Goal: Use online tool/utility: Use online tool/utility

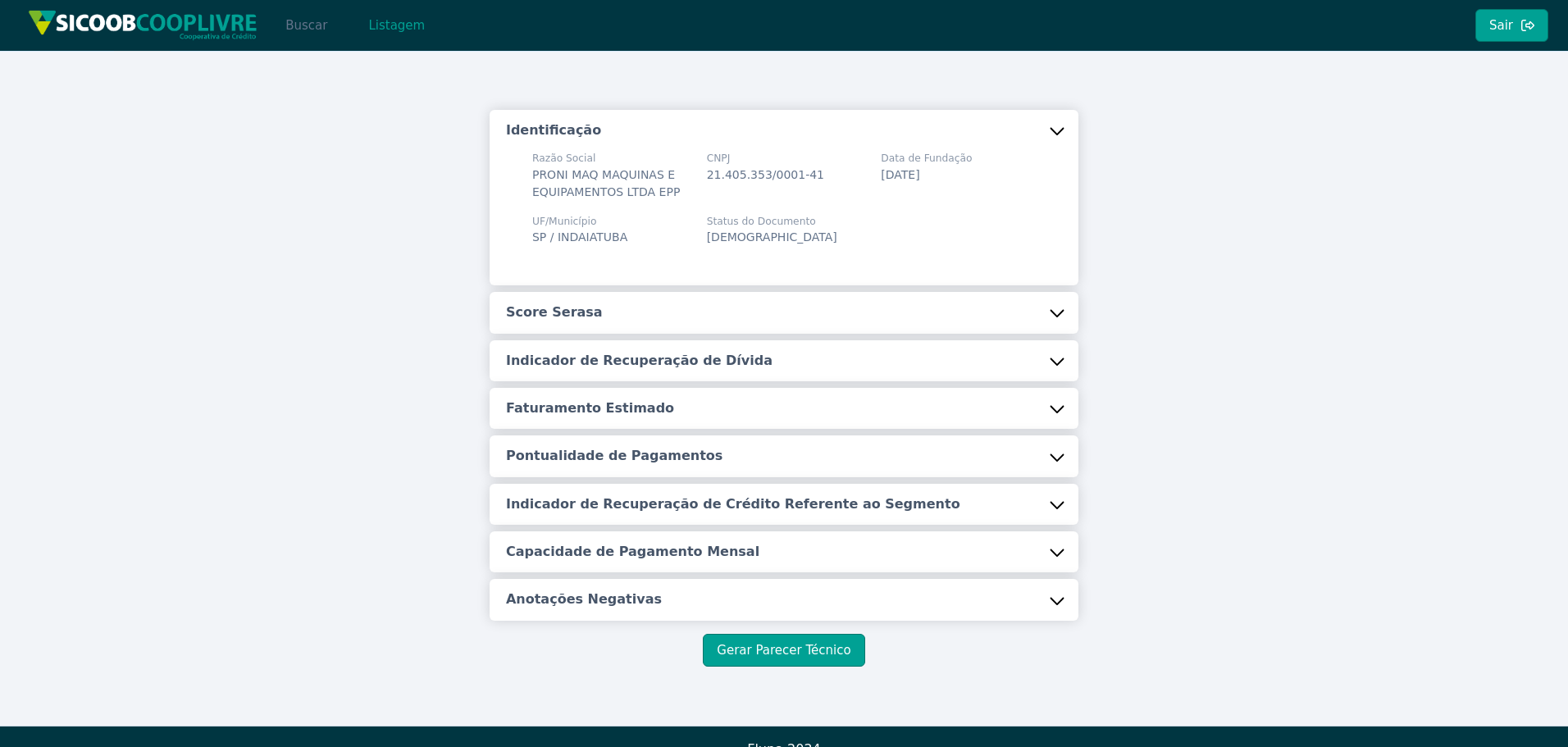
click at [298, 30] on button "Buscar" at bounding box center [306, 25] width 70 height 33
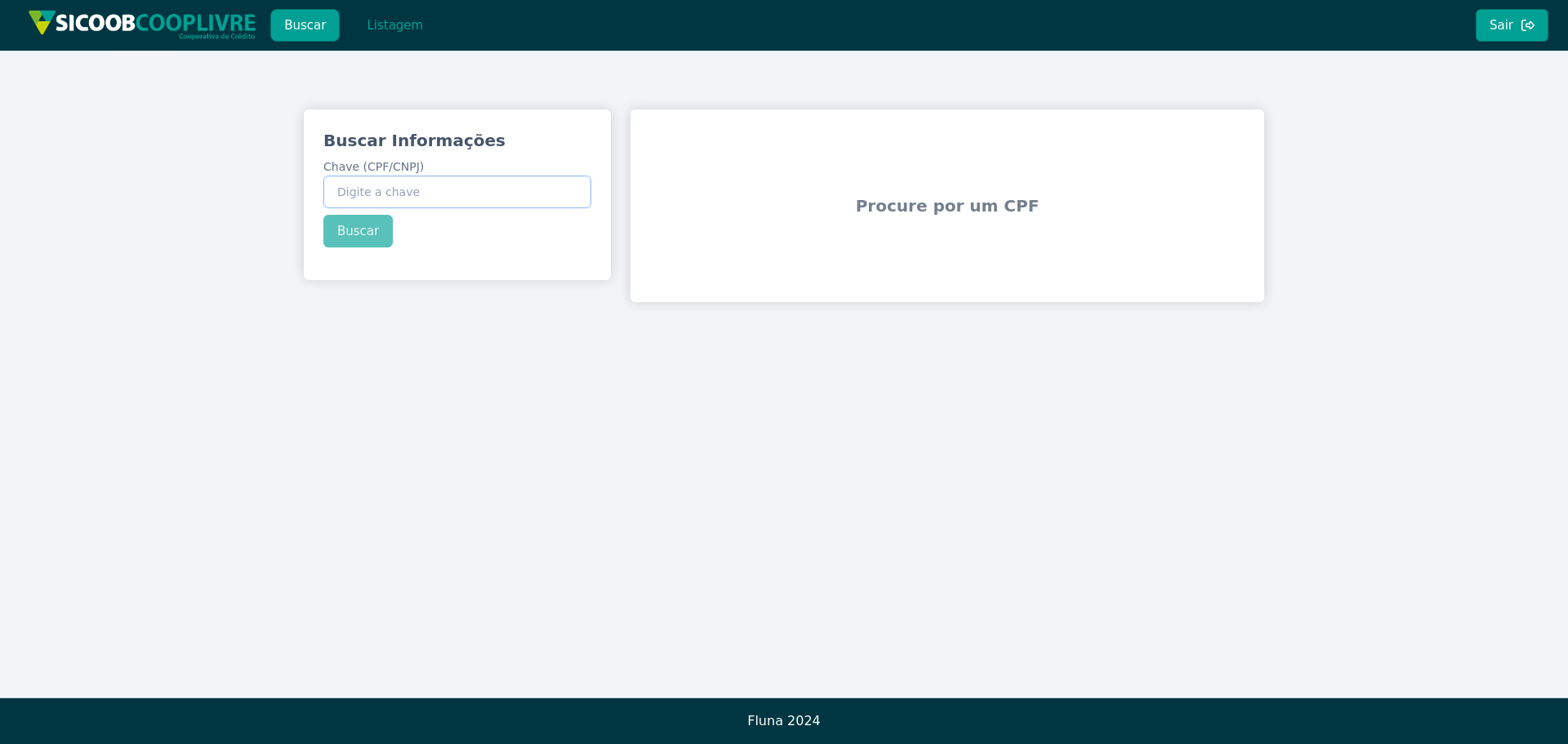
click at [467, 183] on input "Chave (CPF/CNPJ)" at bounding box center [457, 192] width 268 height 33
paste input "60.552.915/0001-31"
type input "60.552.915/0001-31"
click at [370, 236] on div "Buscar Informações Chave (CPF/CNPJ) 60.552.915/0001-31 Buscar" at bounding box center [457, 188] width 307 height 158
click at [360, 232] on button "Buscar" at bounding box center [358, 232] width 69 height 33
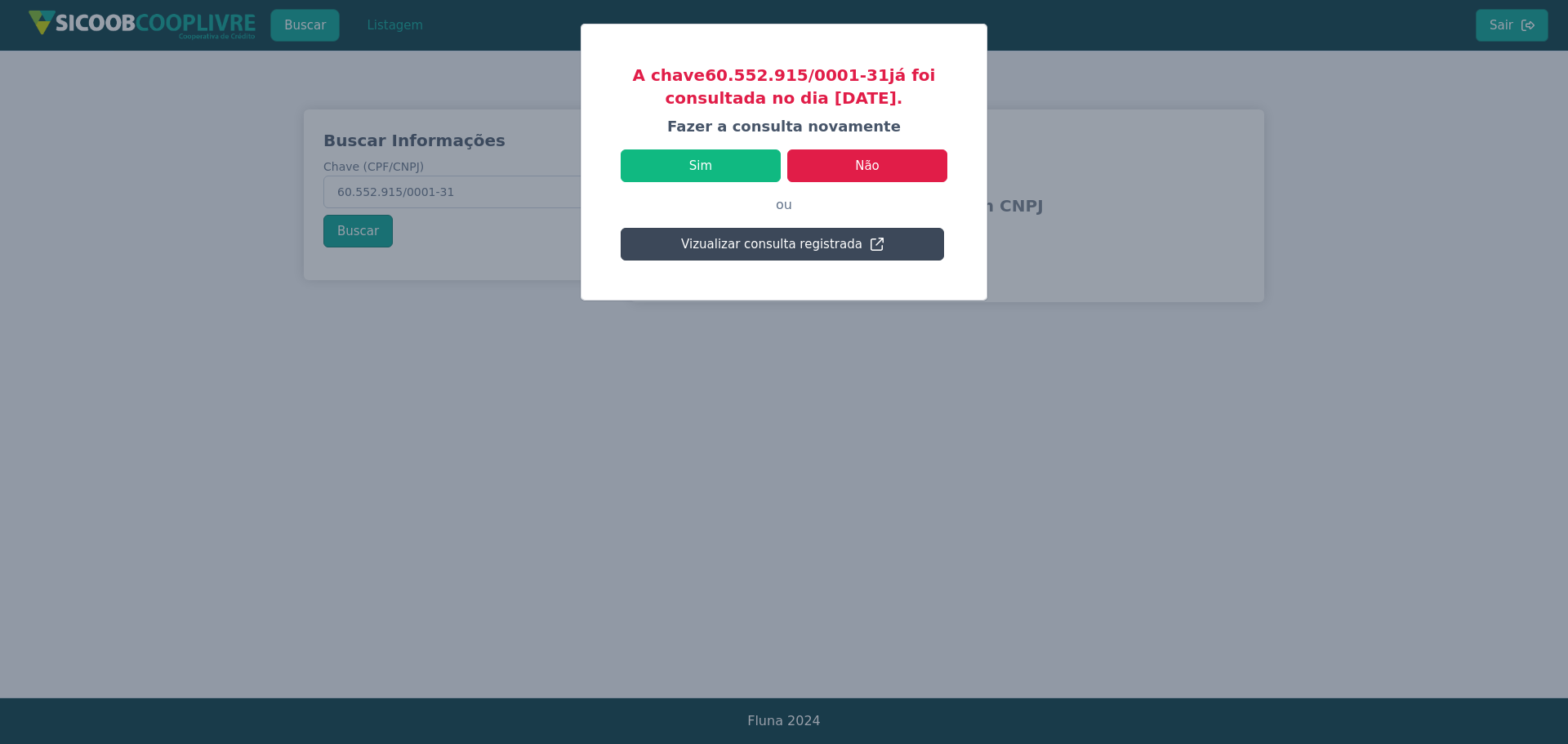
click at [783, 241] on button "Vizualizar consulta registrada" at bounding box center [782, 245] width 323 height 33
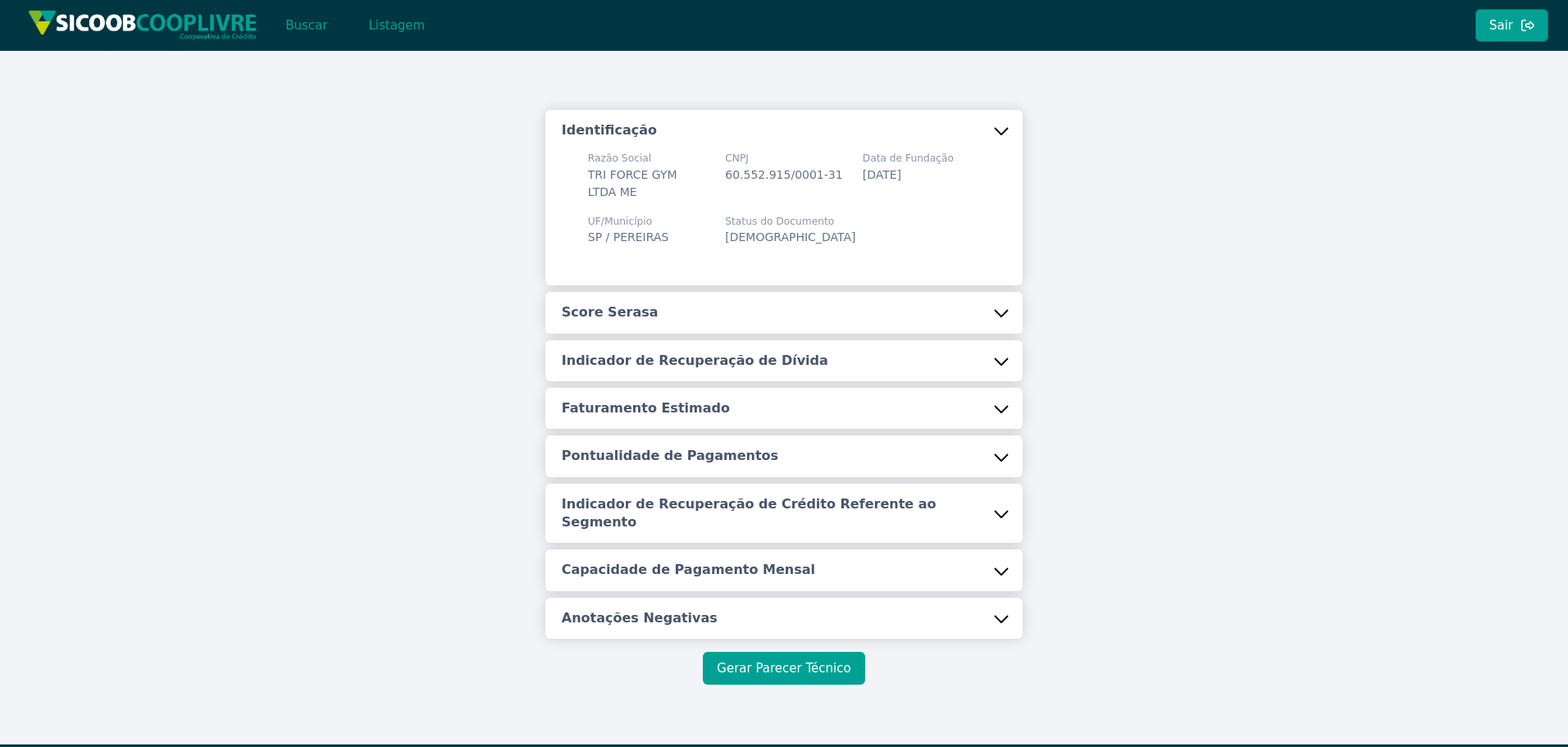
click at [796, 652] on button "Gerar Parecer Técnico" at bounding box center [784, 669] width 162 height 33
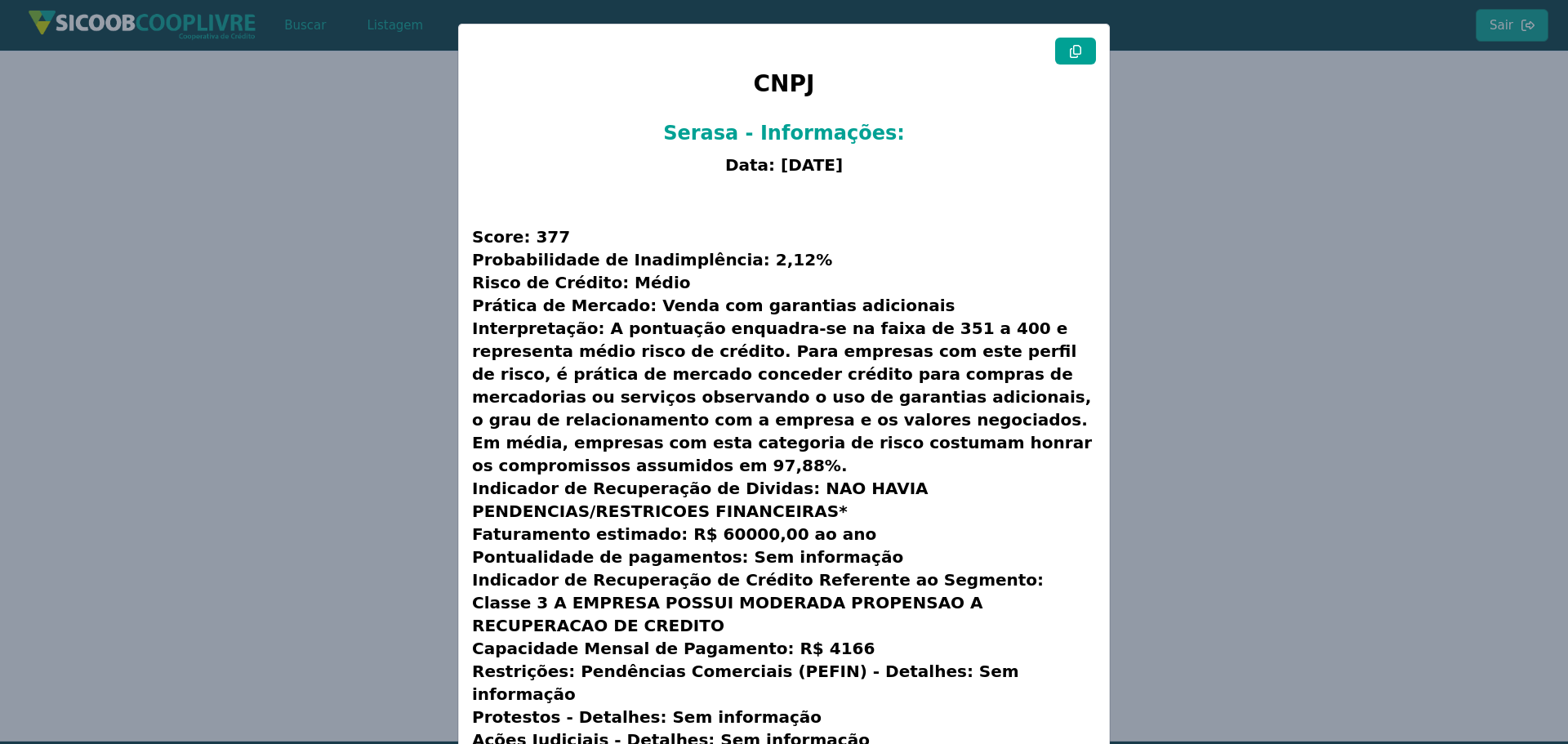
click at [1064, 62] on button at bounding box center [1075, 50] width 41 height 27
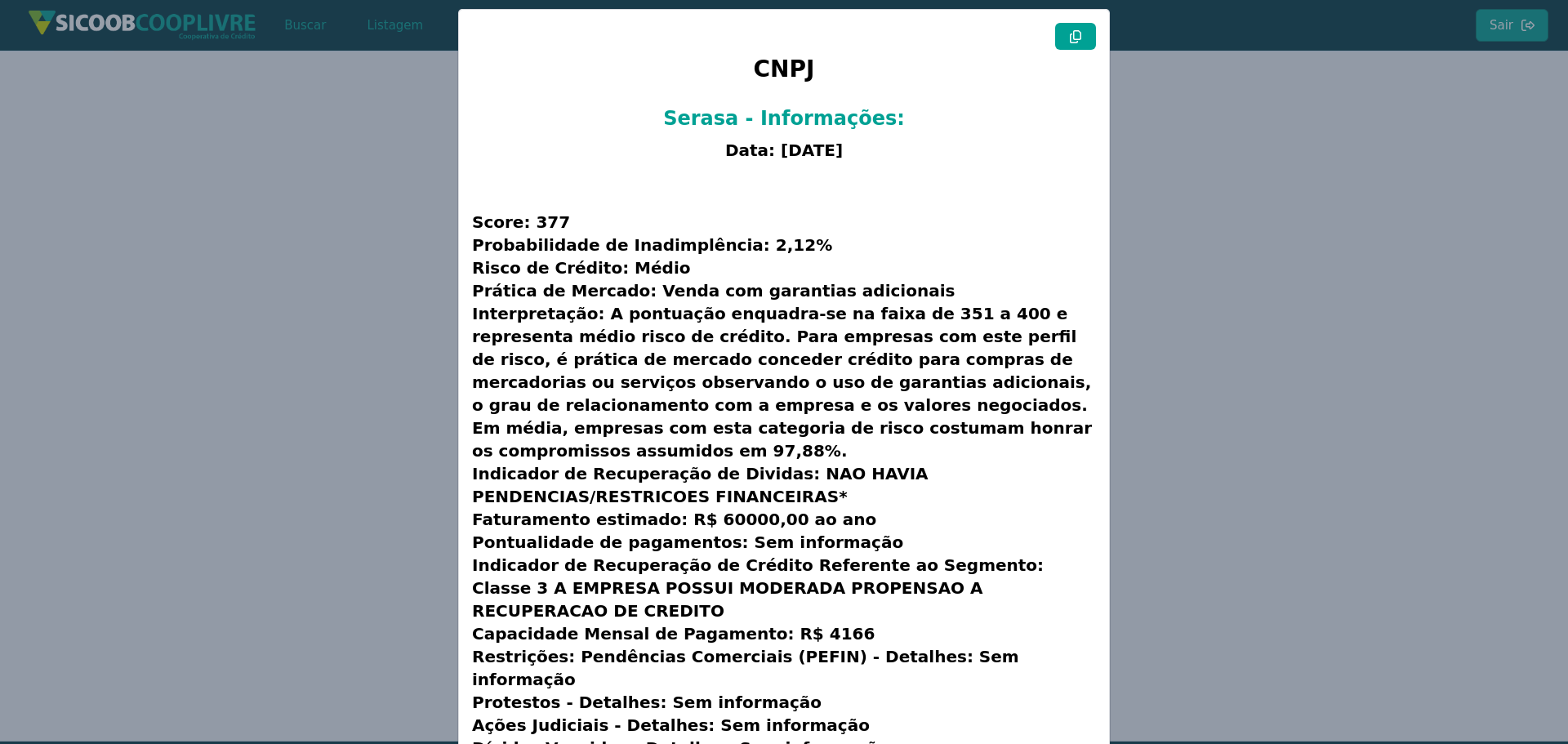
scroll to position [19, 0]
